Goal: Communication & Community: Answer question/provide support

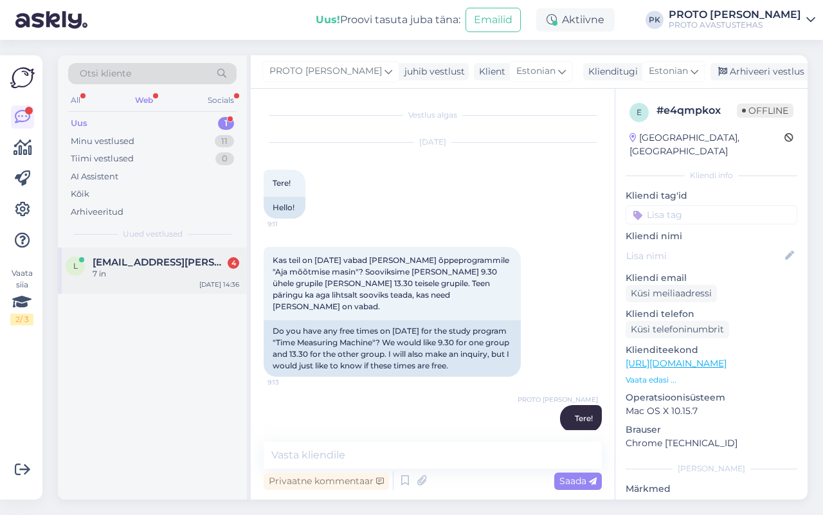
click at [117, 258] on span "[EMAIL_ADDRESS][PERSON_NAME][DOMAIN_NAME]" at bounding box center [160, 263] width 134 height 12
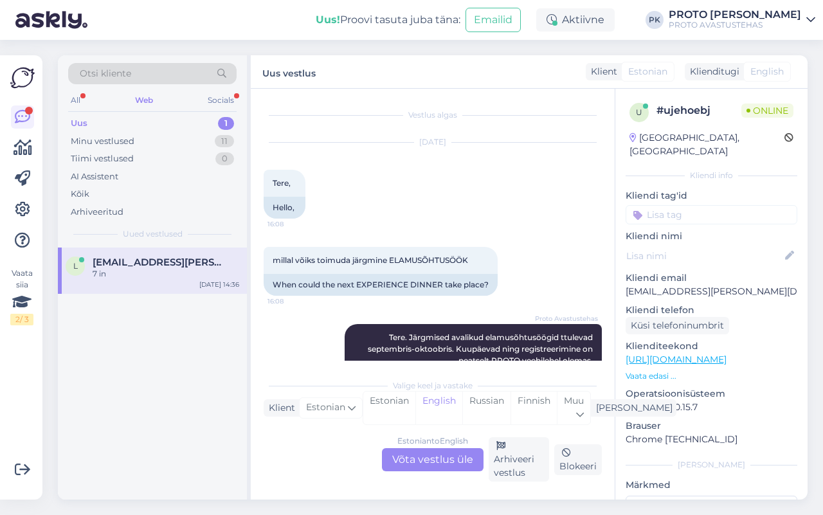
scroll to position [1180, 0]
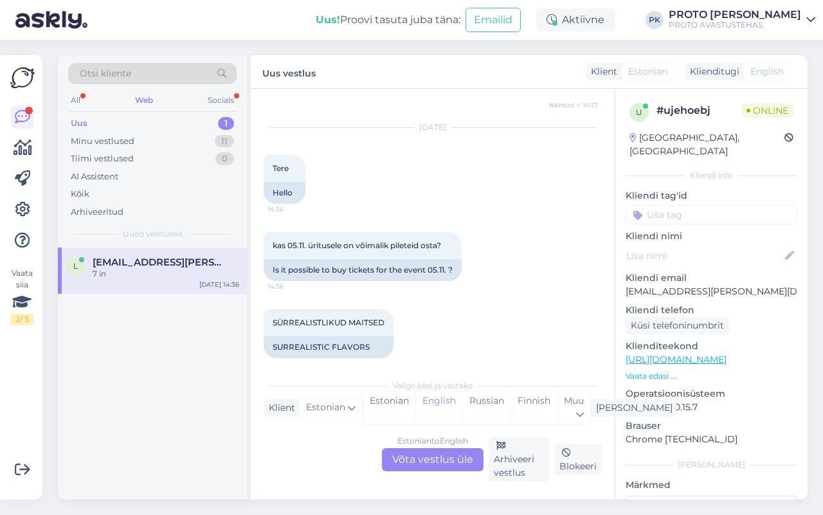
click at [448, 458] on div "Estonian to English Võta vestlus üle" at bounding box center [433, 459] width 102 height 23
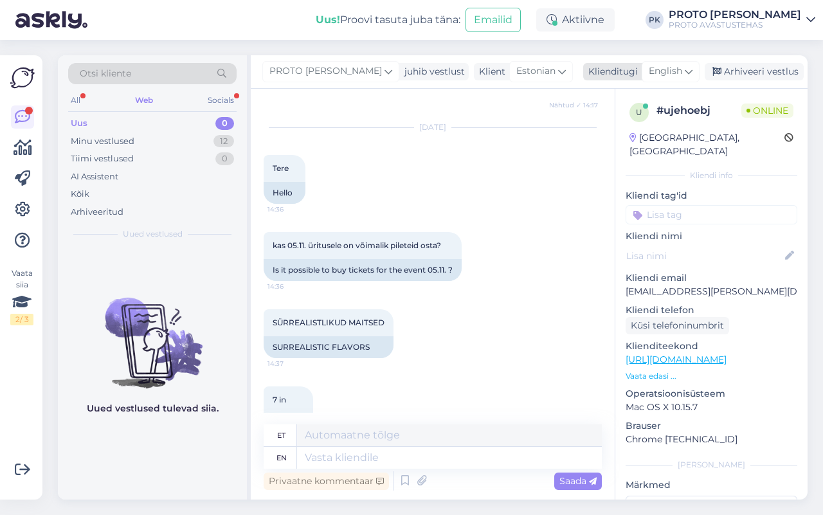
click at [686, 68] on icon at bounding box center [689, 71] width 8 height 14
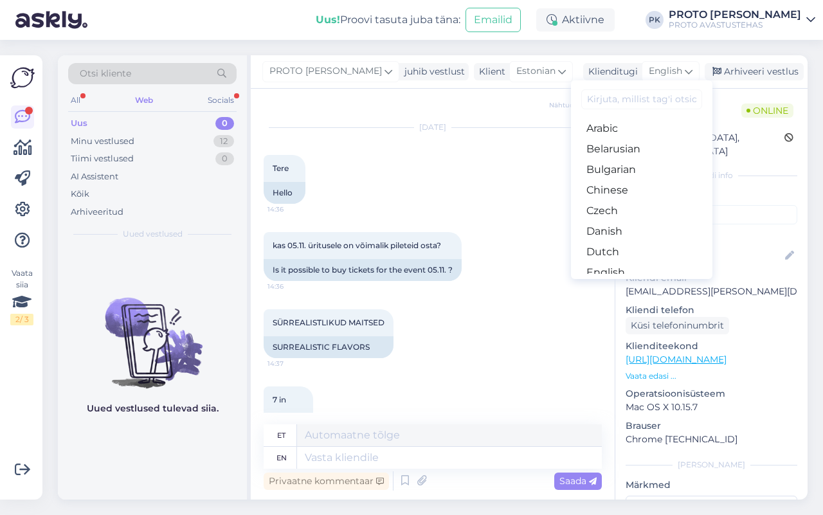
click at [624, 283] on link "Estonian" at bounding box center [641, 293] width 141 height 21
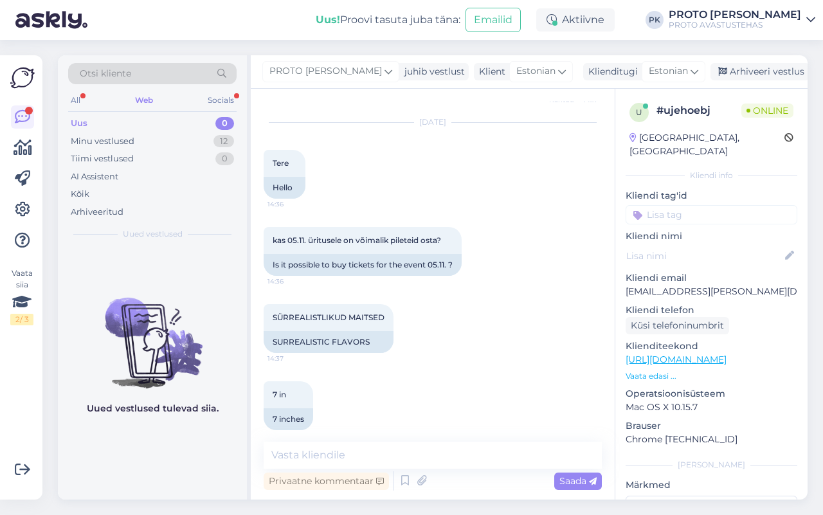
scroll to position [1186, 0]
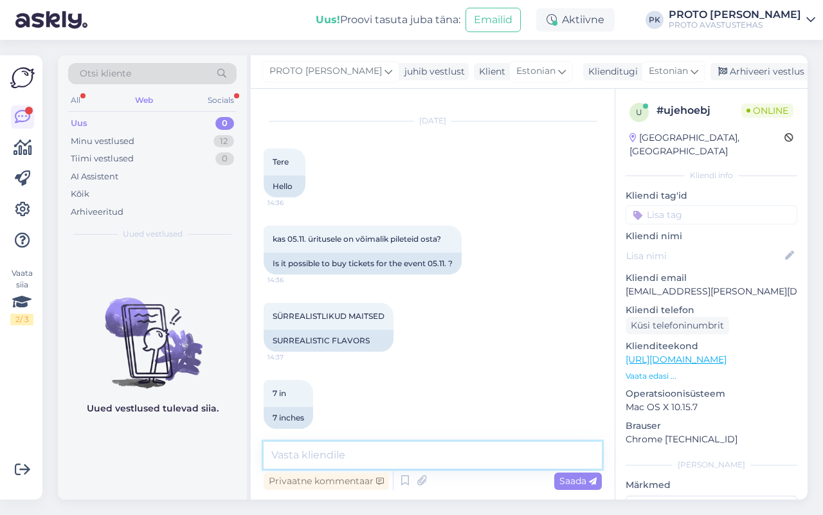
click at [298, 455] on textarea at bounding box center [433, 455] width 338 height 27
type textarea "Tere!"
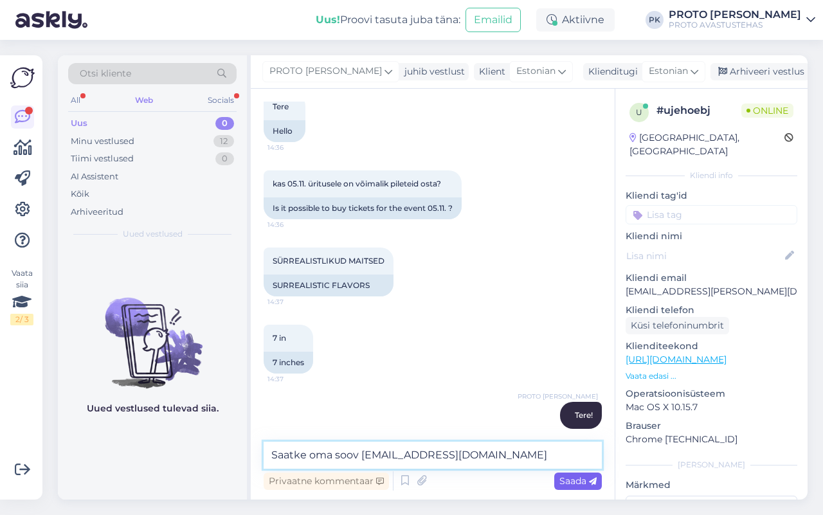
type textarea "Saatke oma soov [EMAIL_ADDRESS][DOMAIN_NAME]"
click at [579, 482] on span "Saada" at bounding box center [577, 481] width 37 height 12
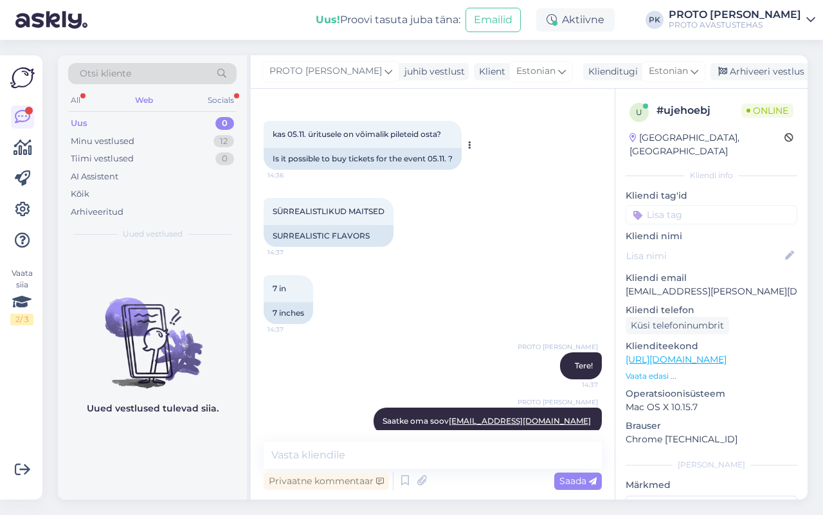
scroll to position [1297, 0]
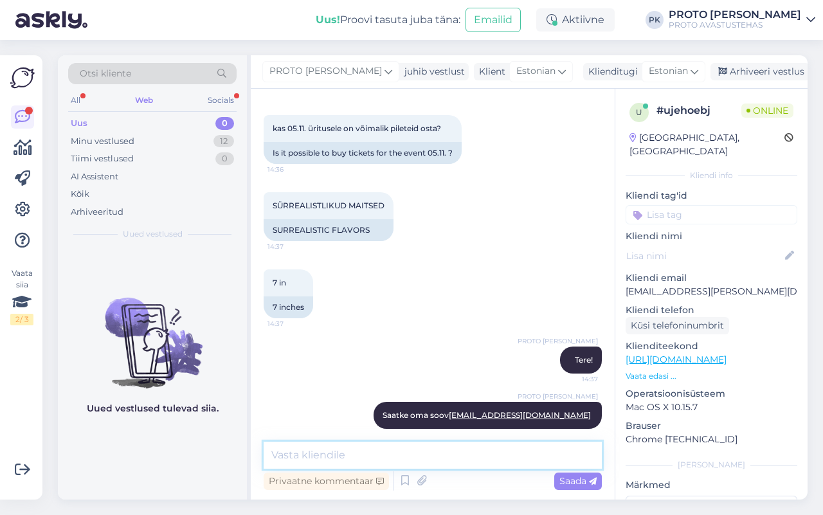
paste textarea "[URL][DOMAIN_NAME][DATE]"
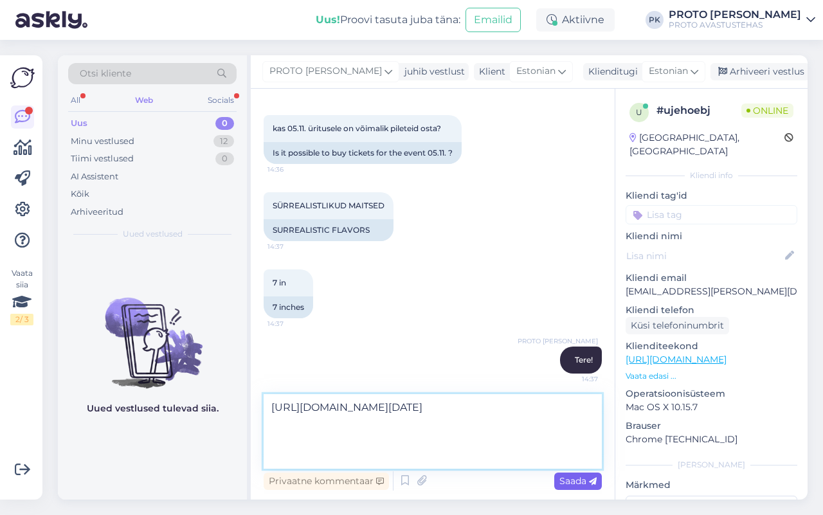
type textarea "[URL][DOMAIN_NAME][DATE]"
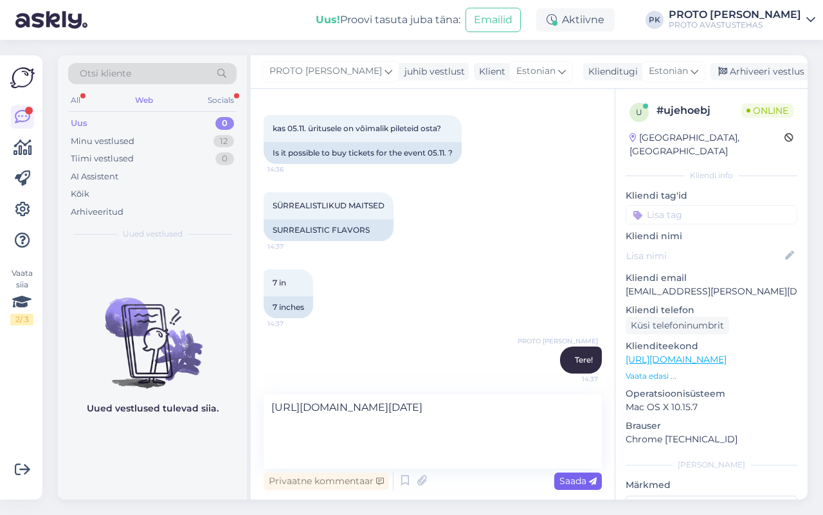
click at [577, 477] on span "Saada" at bounding box center [577, 481] width 37 height 12
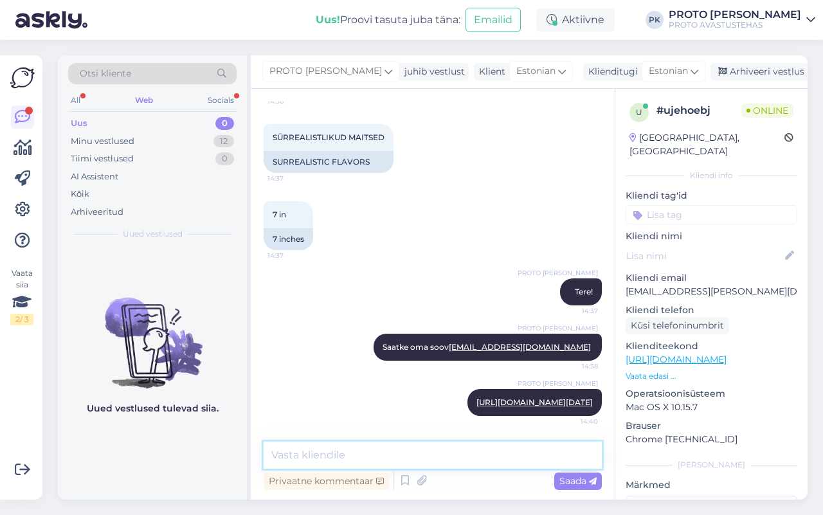
click at [387, 457] on textarea at bounding box center [433, 455] width 338 height 27
type textarea "Siin saab ju kohe [PERSON_NAME] osta, valides 7 piletit."
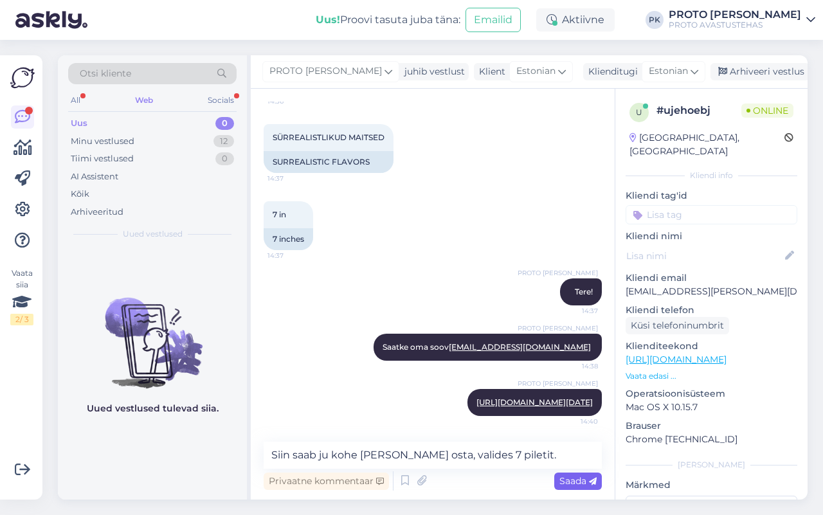
click at [586, 478] on span "Saada" at bounding box center [577, 481] width 37 height 12
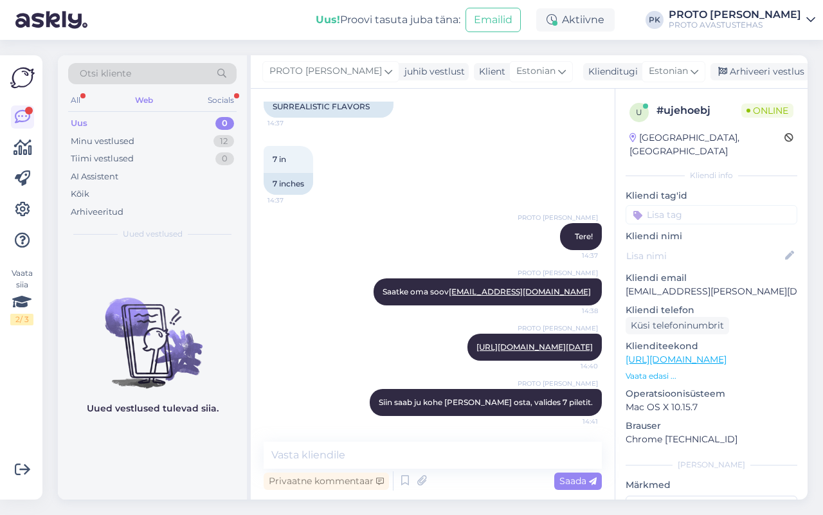
scroll to position [1442, 0]
